Goal: Book appointment/travel/reservation

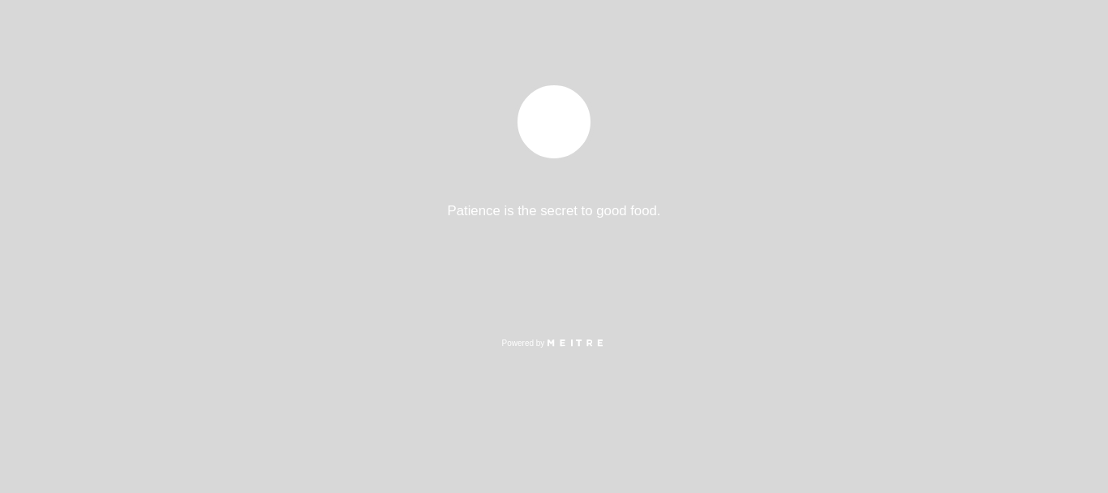
select select "es"
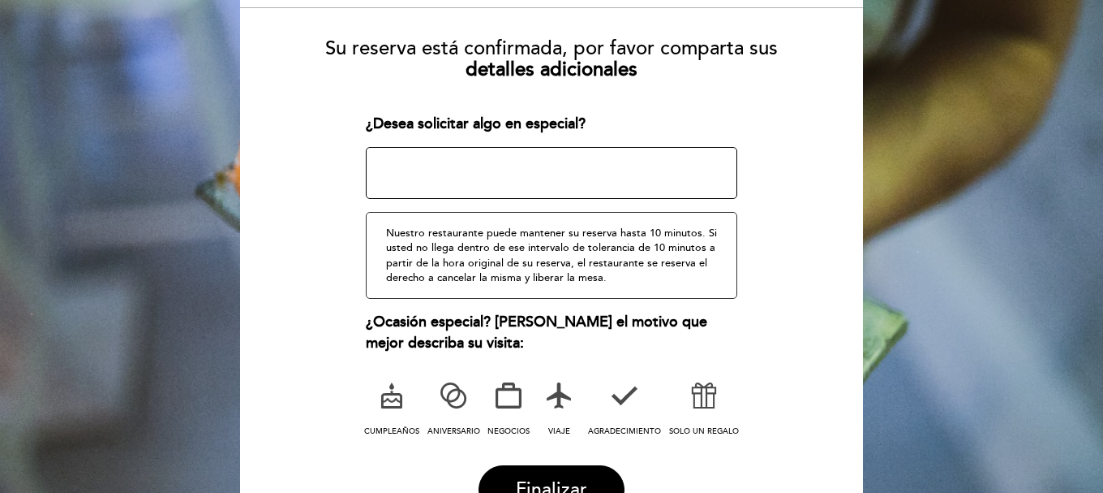
scroll to position [243, 0]
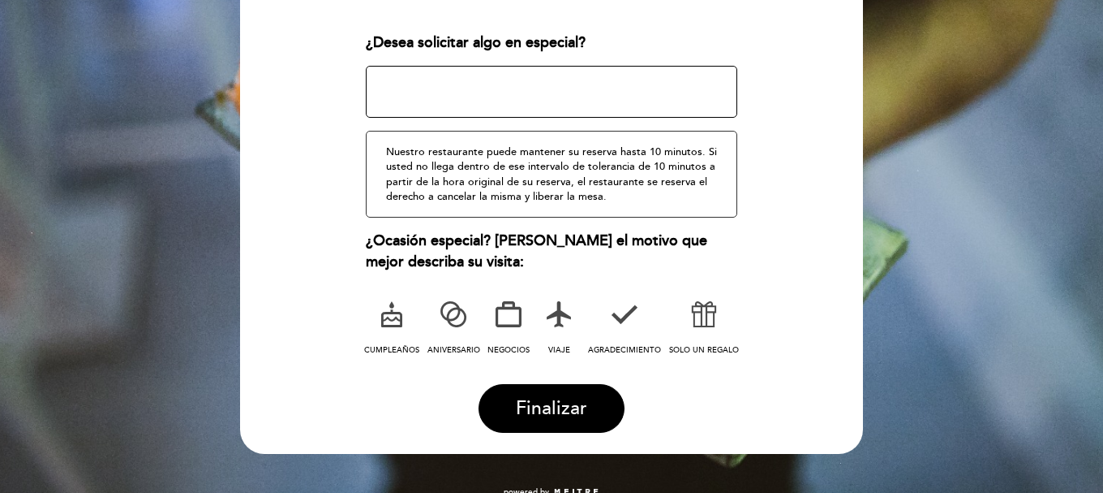
click at [708, 316] on icon at bounding box center [704, 314] width 42 height 42
click at [585, 111] on textarea at bounding box center [552, 92] width 372 height 52
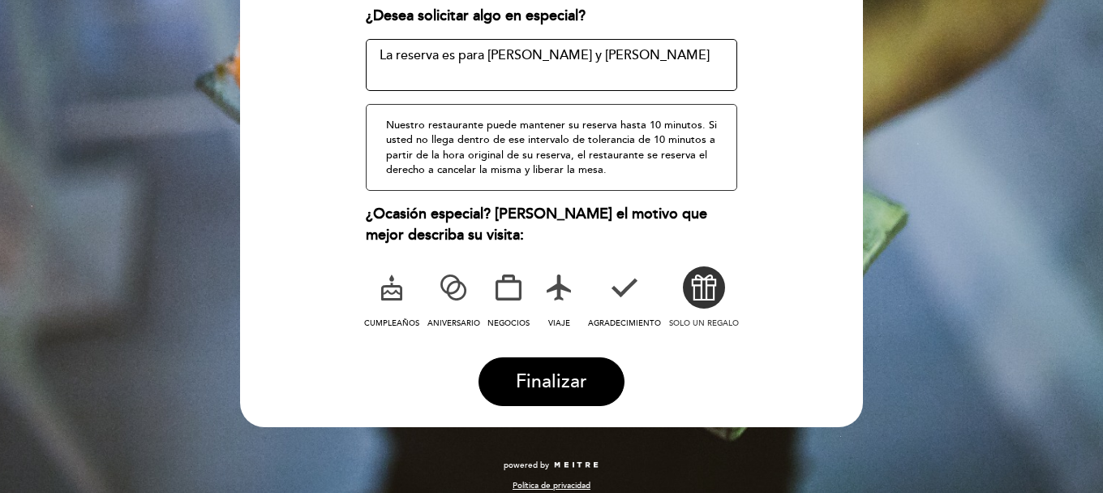
scroll to position [285, 0]
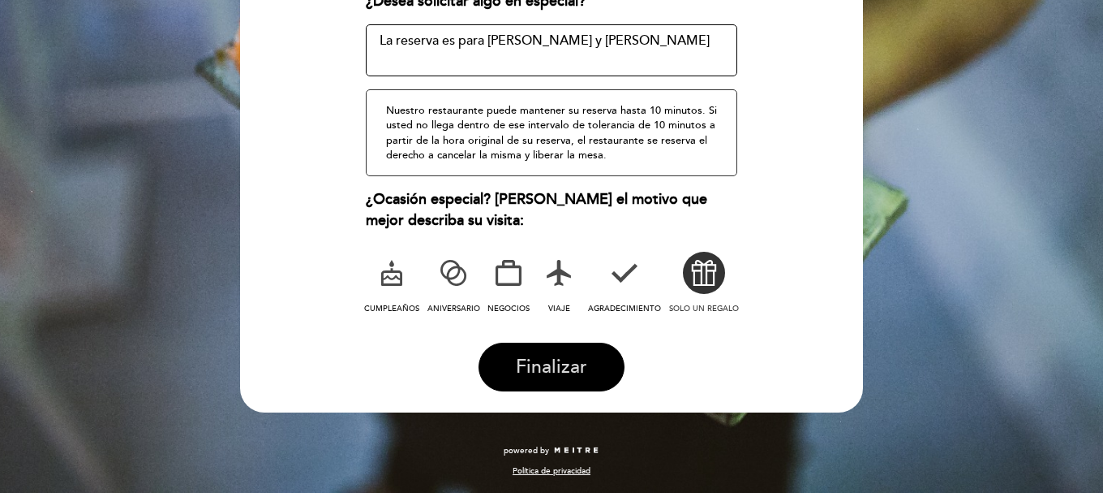
type textarea "La reserva es para [PERSON_NAME] y [PERSON_NAME]"
click at [555, 355] on button "Finalizar" at bounding box center [552, 366] width 146 height 49
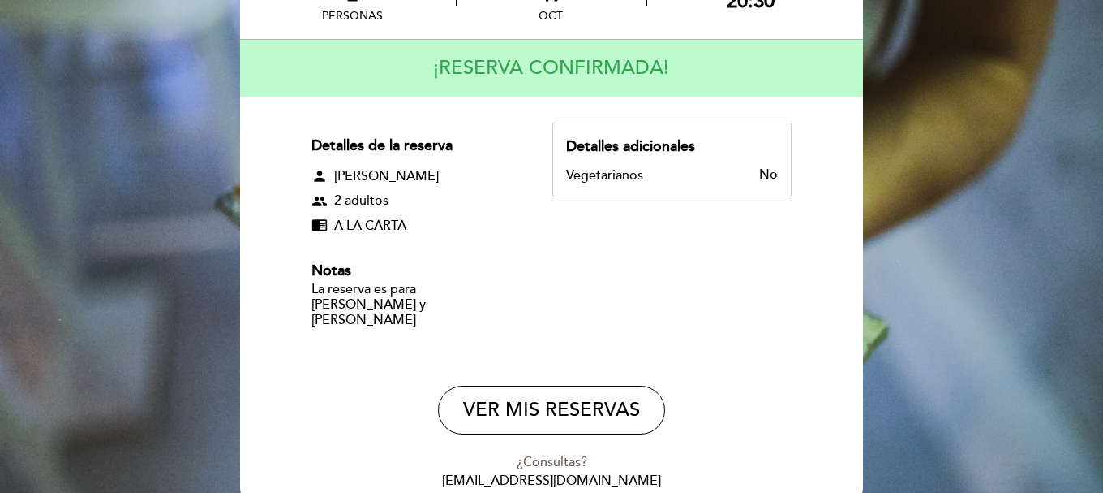
scroll to position [213, 0]
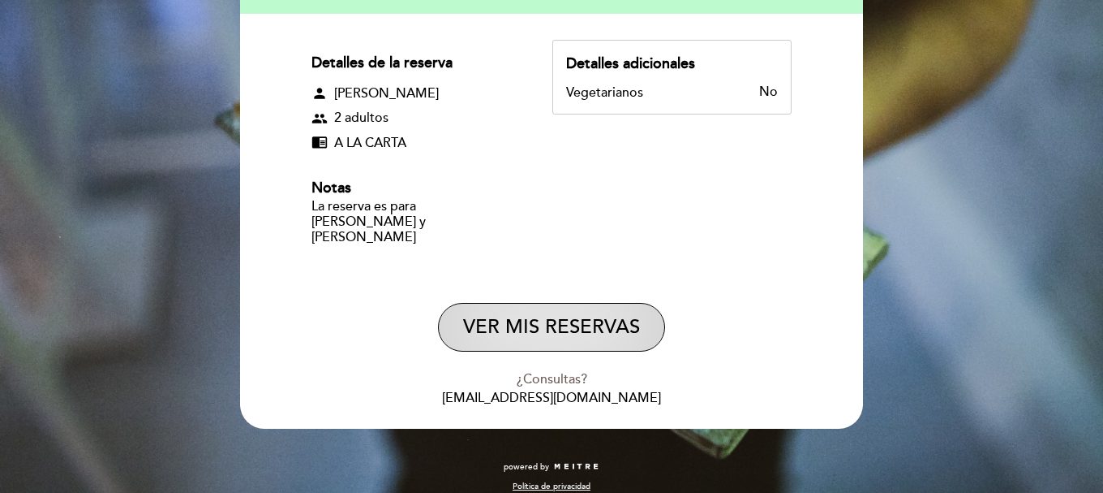
click at [577, 319] on button "VER MIS RESERVAS" at bounding box center [551, 327] width 227 height 49
select select "es"
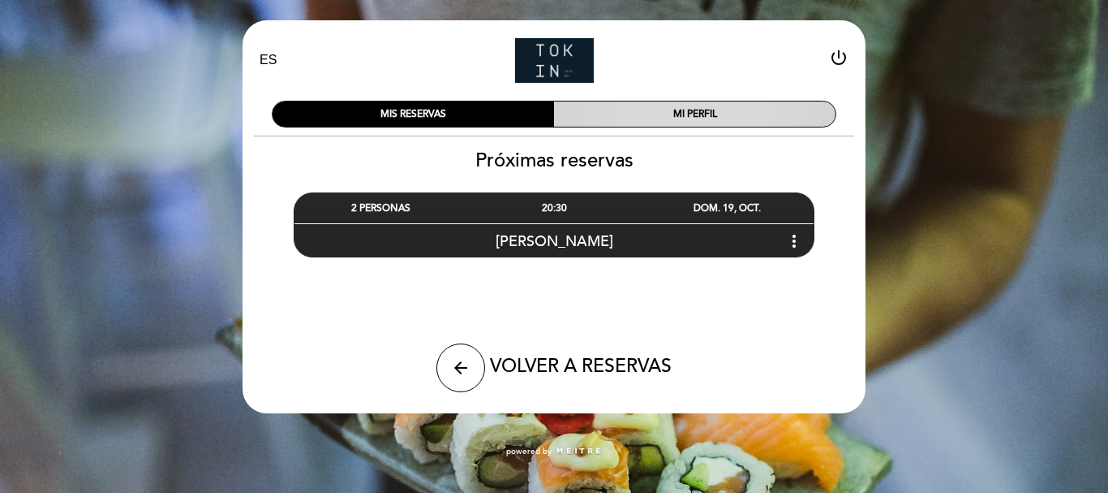
click at [732, 113] on div "MI PERFIL" at bounding box center [695, 113] width 282 height 25
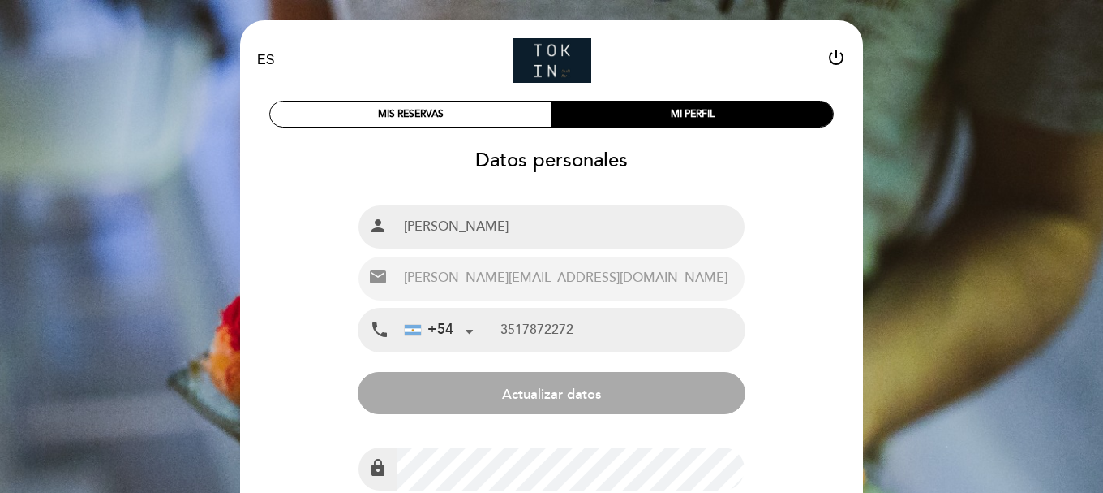
type input "[PHONE_NUMBER]"
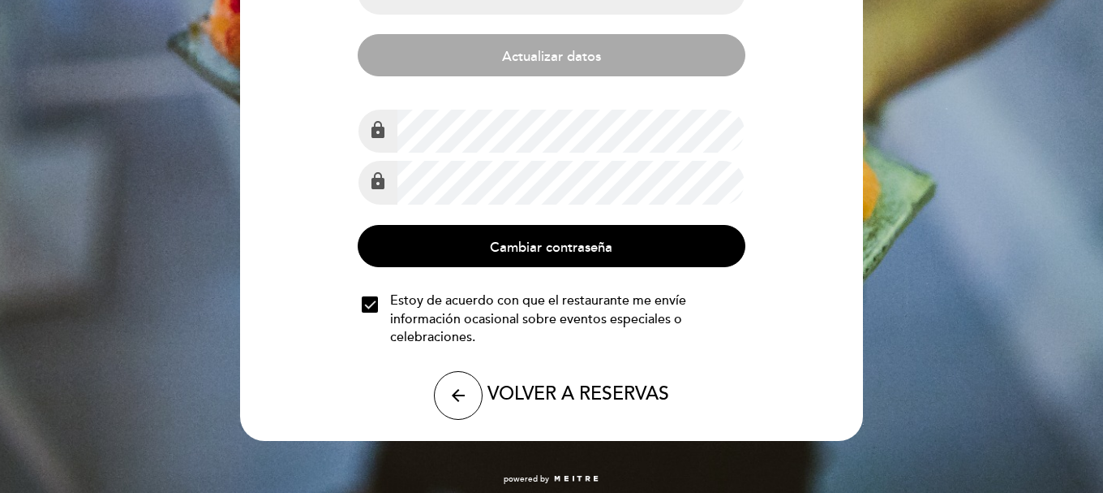
scroll to position [346, 0]
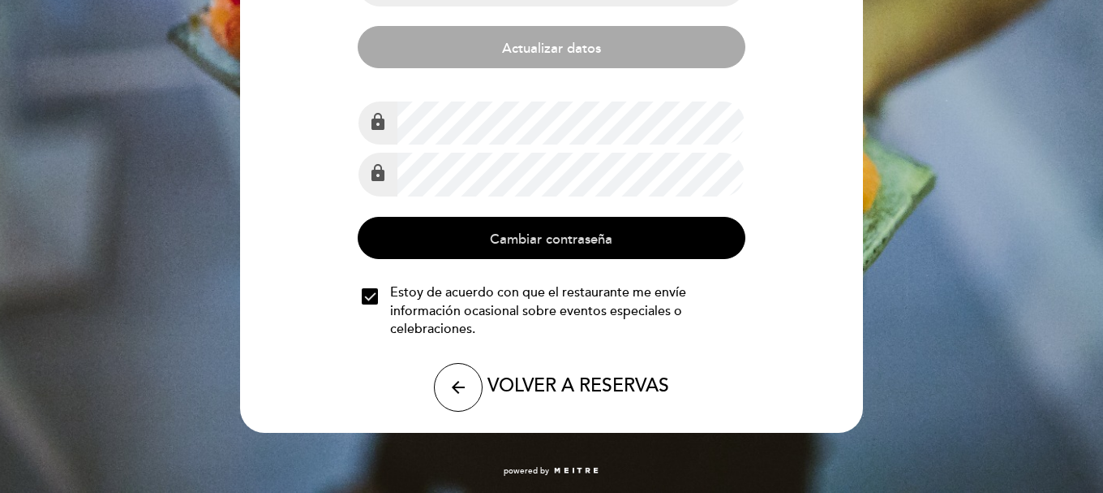
click at [561, 236] on button "Cambiar contraseña" at bounding box center [551, 238] width 387 height 42
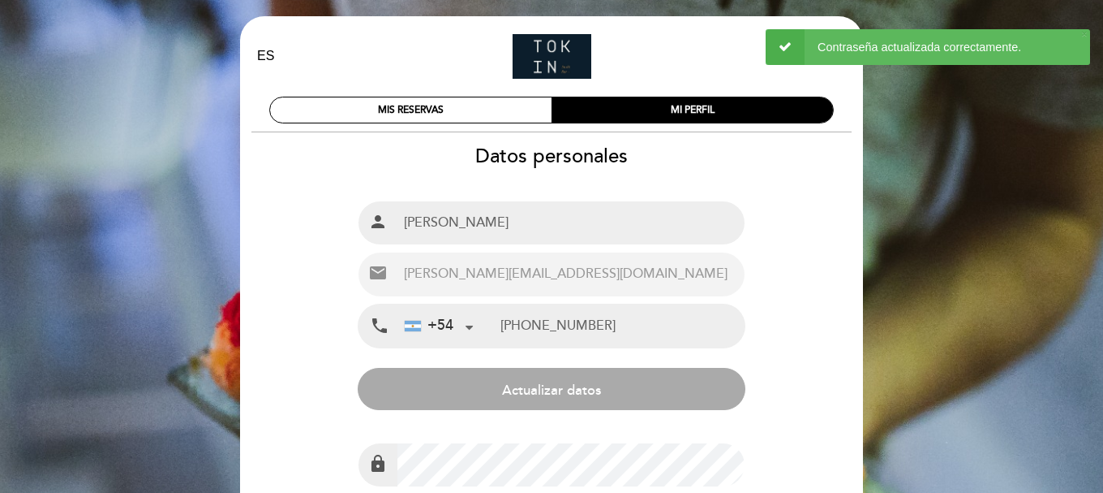
scroll to position [0, 0]
